Goal: Book appointment/travel/reservation

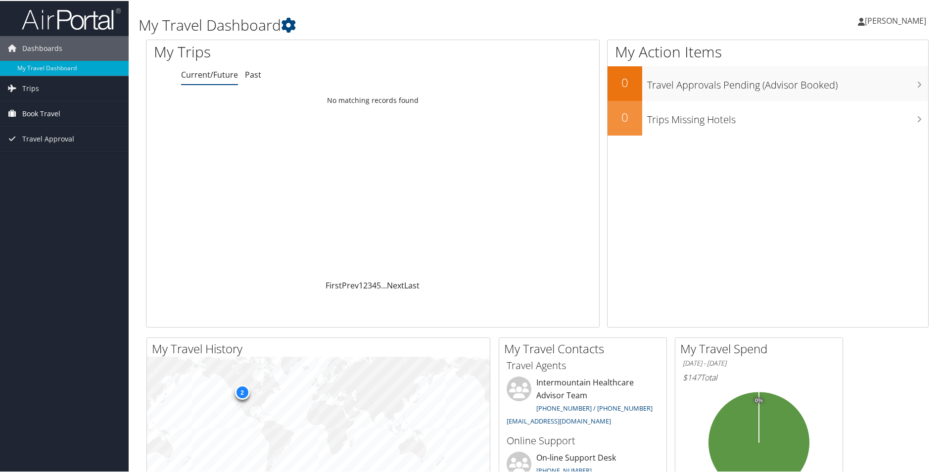
click at [42, 117] on span "Book Travel" at bounding box center [41, 112] width 38 height 25
click at [41, 160] on link "Book/Manage Online Trips" at bounding box center [64, 162] width 129 height 15
